Goal: Task Accomplishment & Management: Manage account settings

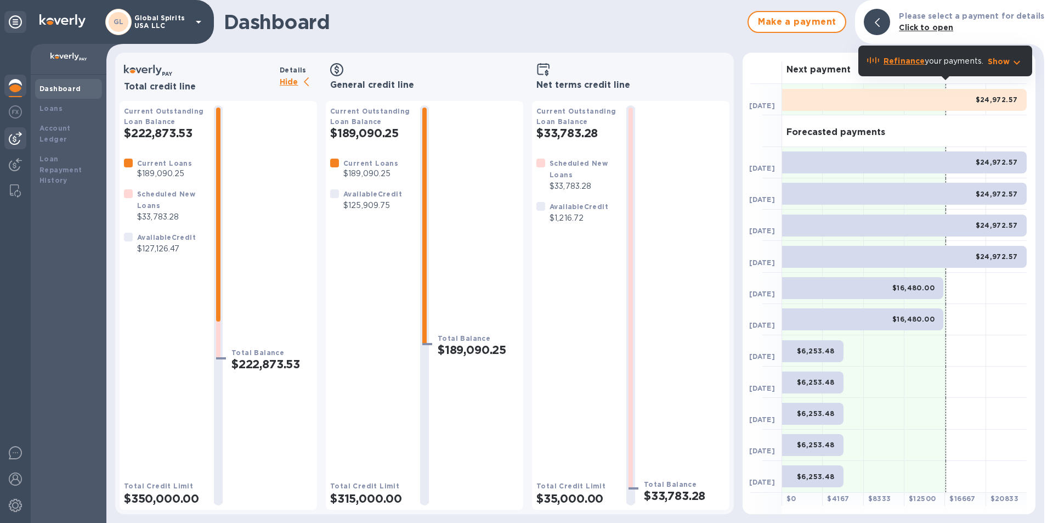
click at [11, 133] on img at bounding box center [15, 138] width 13 height 13
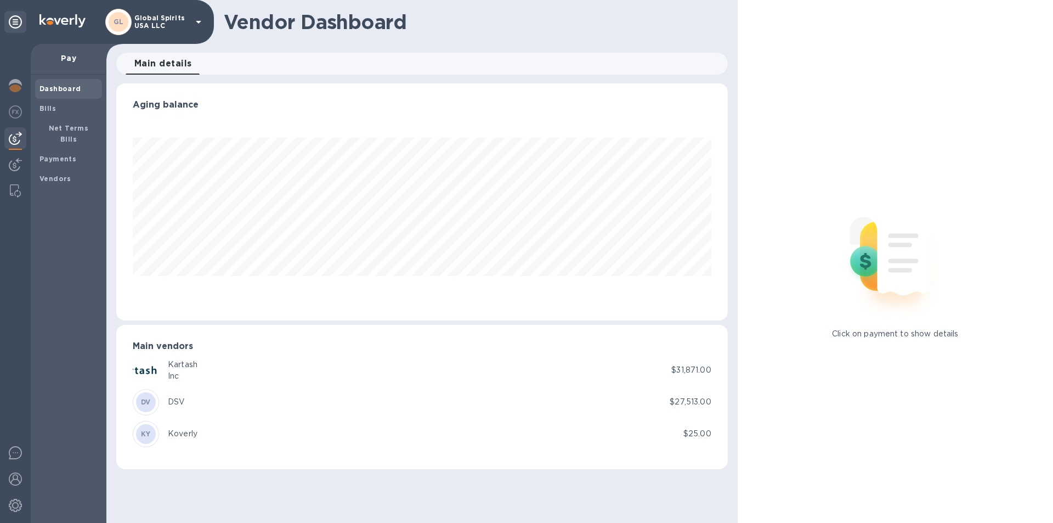
scroll to position [237, 611]
click at [10, 140] on img at bounding box center [15, 138] width 13 height 13
click at [55, 104] on span "Bills" at bounding box center [68, 108] width 58 height 11
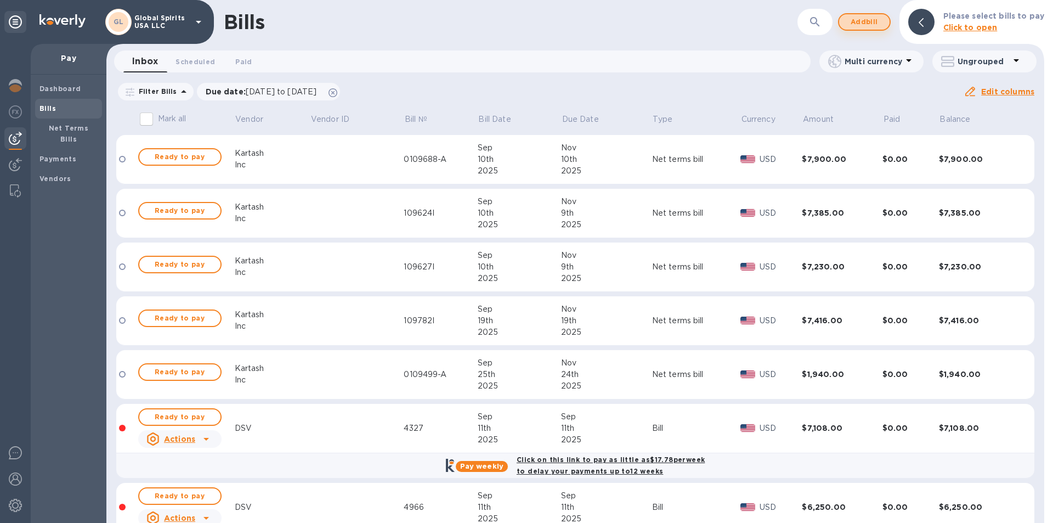
click at [874, 21] on span "Add bill" at bounding box center [864, 21] width 33 height 13
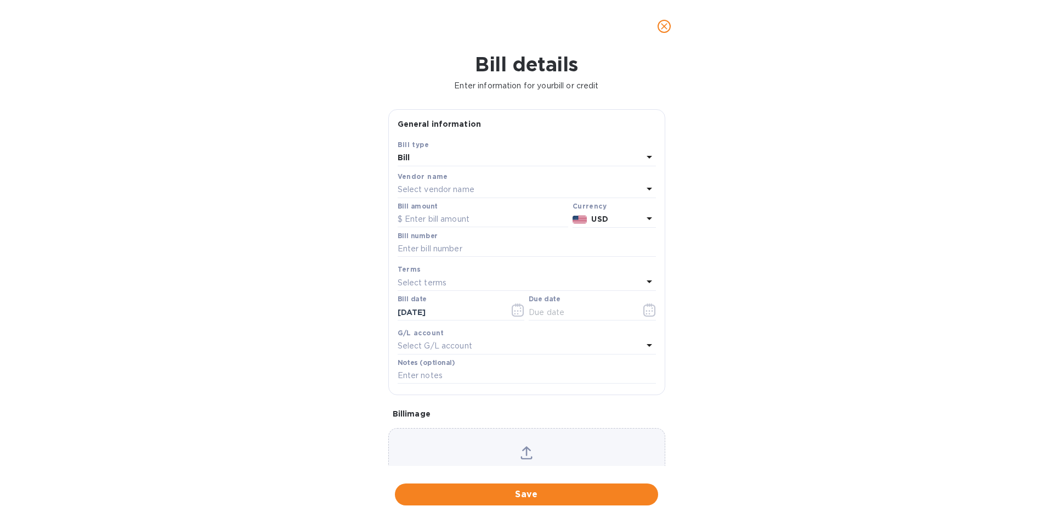
click at [520, 155] on div "Bill" at bounding box center [520, 157] width 245 height 15
click at [316, 180] on div "Bill details Enter information for your bill or credit General information Save…" at bounding box center [526, 288] width 1053 height 470
click at [414, 180] on div "Vendor name" at bounding box center [527, 177] width 258 height 12
click at [416, 183] on div "Select vendor name" at bounding box center [520, 189] width 245 height 15
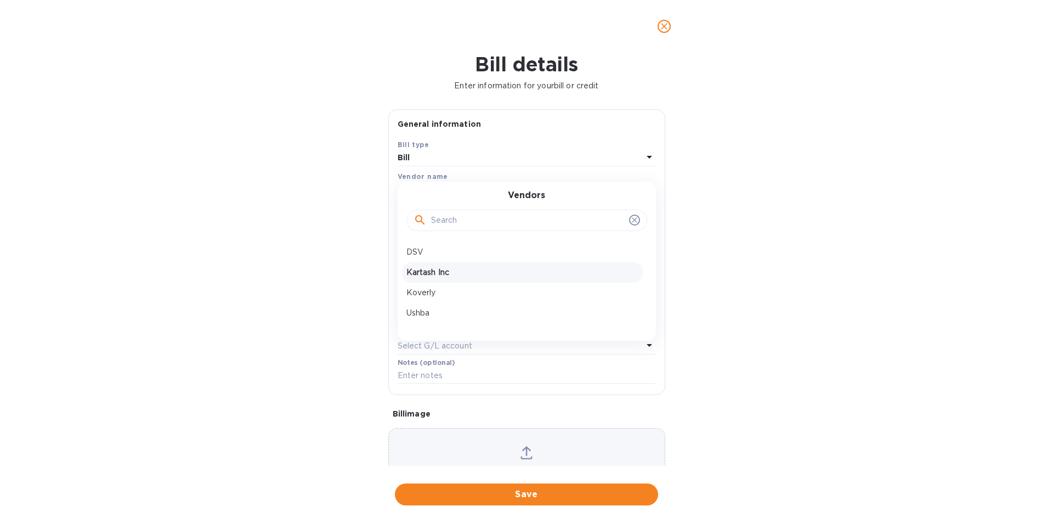
click at [423, 278] on p "Kartash Inc" at bounding box center [522, 273] width 232 height 12
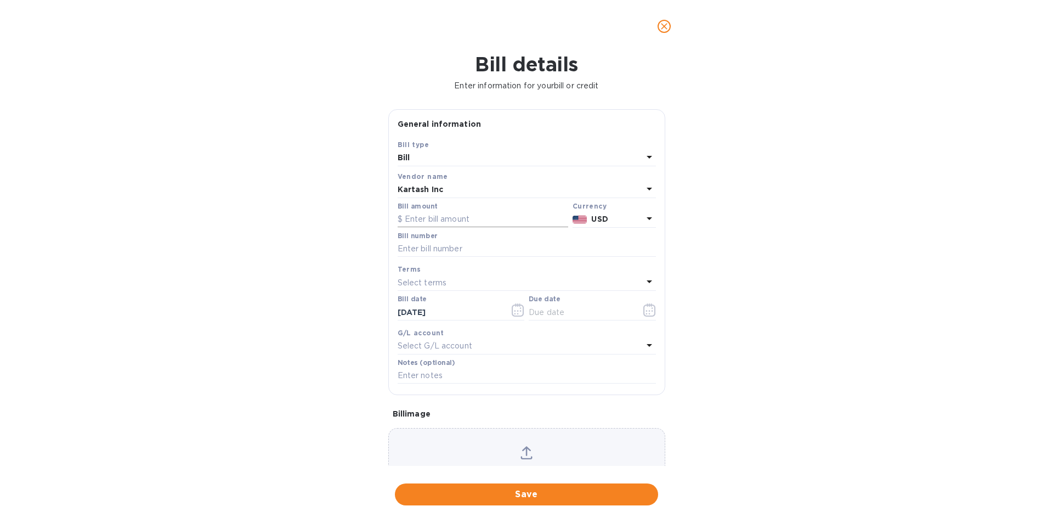
click at [432, 221] on input "text" at bounding box center [483, 219] width 171 height 16
